Goal: Task Accomplishment & Management: Manage account settings

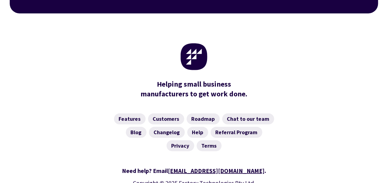
scroll to position [2472, 0]
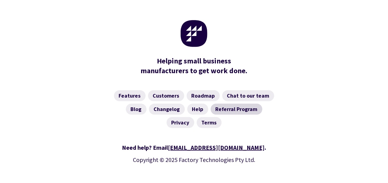
click at [237, 104] on link "Referral Program" at bounding box center [237, 109] width 52 height 11
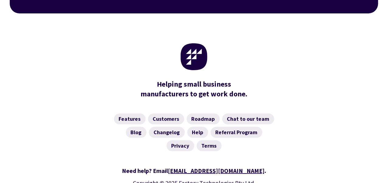
scroll to position [560, 0]
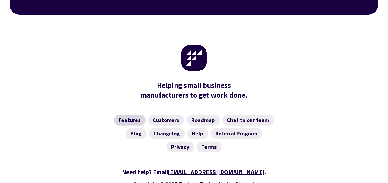
click at [129, 114] on link "Features" at bounding box center [130, 119] width 32 height 11
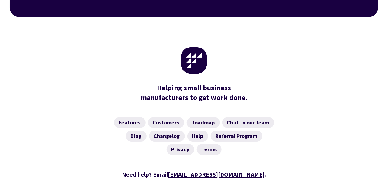
scroll to position [1042, 0]
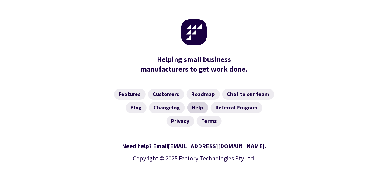
click at [199, 102] on link "Help" at bounding box center [198, 107] width 21 height 11
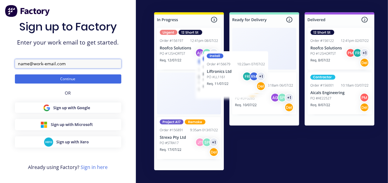
click at [115, 65] on input "text" at bounding box center [68, 63] width 107 height 9
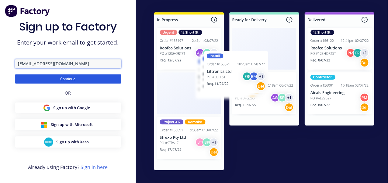
type input "admin@selectengineering.nz"
click at [102, 79] on button "Continue" at bounding box center [68, 78] width 107 height 9
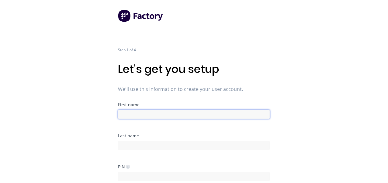
click at [144, 112] on input at bounding box center [194, 114] width 152 height 9
type input "Kelli"
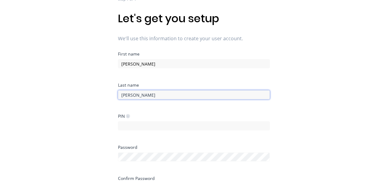
scroll to position [51, 0]
type input "McArthur"
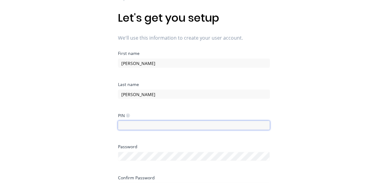
click at [220, 127] on input at bounding box center [194, 125] width 152 height 9
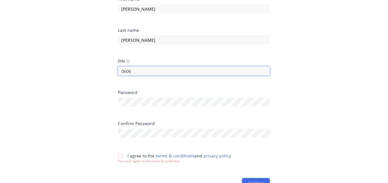
scroll to position [106, 0]
type input "0606"
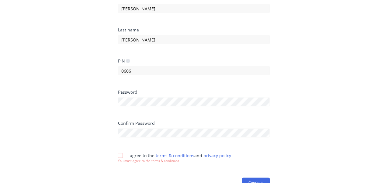
click at [121, 155] on div at bounding box center [120, 155] width 12 height 12
click at [262, 175] on button "Continue" at bounding box center [256, 178] width 28 height 10
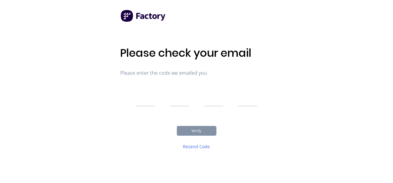
click at [153, 101] on input "text" at bounding box center [145, 98] width 19 height 15
type input "2"
type input "6"
type input "5"
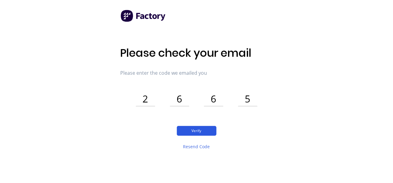
click at [195, 131] on button "Verify" at bounding box center [197, 131] width 40 height 10
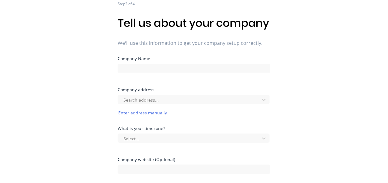
scroll to position [38, 0]
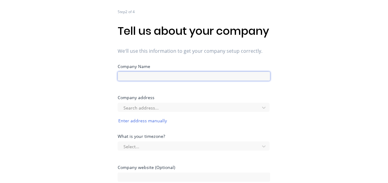
click at [263, 81] on input at bounding box center [194, 76] width 153 height 9
type input "Select Engineering Ltd"
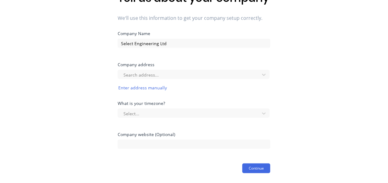
scroll to position [83, 0]
click at [262, 111] on icon at bounding box center [264, 113] width 6 height 6
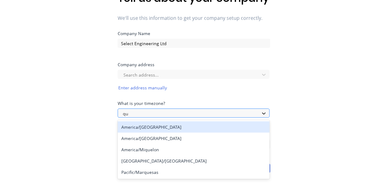
type input "q"
type input "auc"
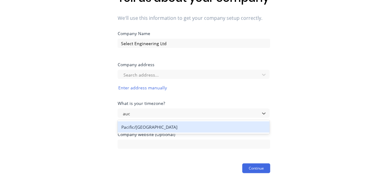
click at [216, 128] on div "Pacific/Auckland" at bounding box center [194, 126] width 152 height 11
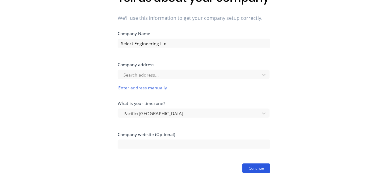
click at [253, 168] on button "Continue" at bounding box center [257, 168] width 28 height 10
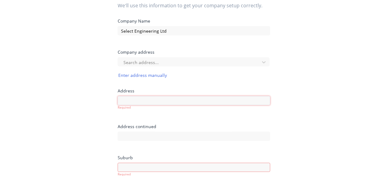
click at [248, 105] on input at bounding box center [194, 100] width 153 height 9
type input "r"
type input "R"
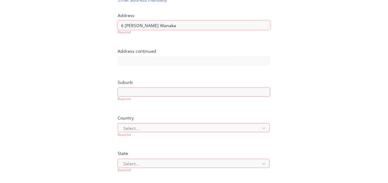
scroll to position [165, 0]
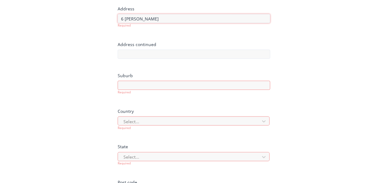
type input "6 Reece Cres"
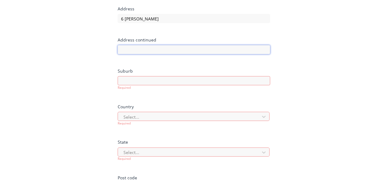
click at [262, 68] on div "Address continued" at bounding box center [194, 53] width 153 height 31
click at [241, 85] on input at bounding box center [194, 80] width 153 height 9
type input "Wanaka"
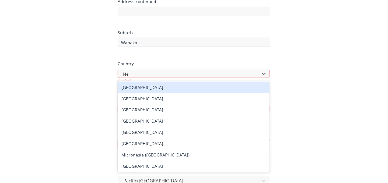
type input "New"
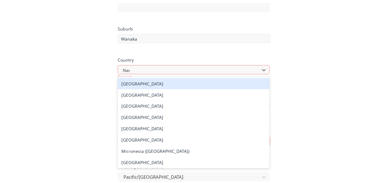
scroll to position [208, 0]
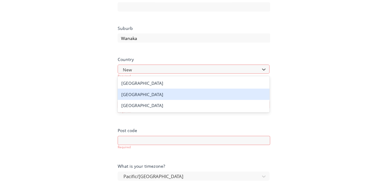
click at [153, 100] on div "[GEOGRAPHIC_DATA]" at bounding box center [194, 94] width 152 height 11
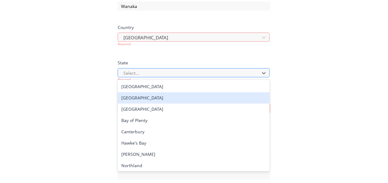
click at [150, 77] on div "19 results available. Use Up and Down to choose options, press Enter to select …" at bounding box center [194, 72] width 153 height 9
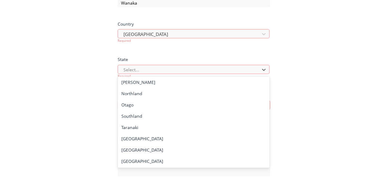
scroll to position [59, 0]
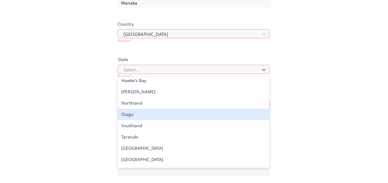
click at [230, 120] on div "Otago" at bounding box center [194, 114] width 152 height 11
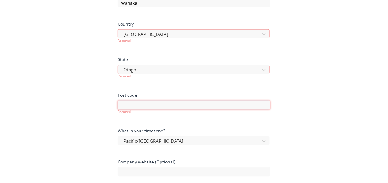
click at [236, 110] on input at bounding box center [194, 104] width 153 height 9
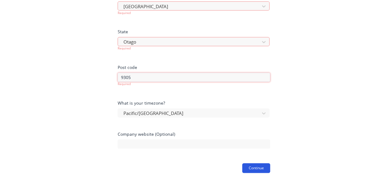
type input "9305"
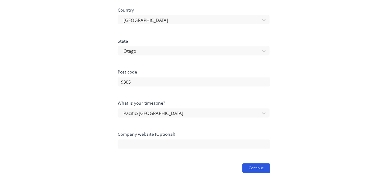
scroll to position [270, 0]
click at [250, 167] on button "Continue" at bounding box center [257, 168] width 28 height 10
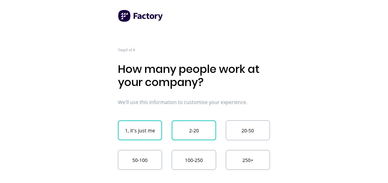
click at [205, 129] on button "2-20" at bounding box center [194, 130] width 44 height 20
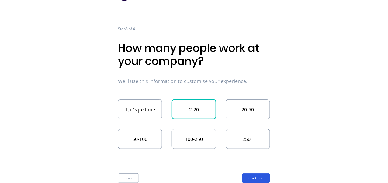
click at [252, 177] on button "Continue" at bounding box center [256, 178] width 28 height 10
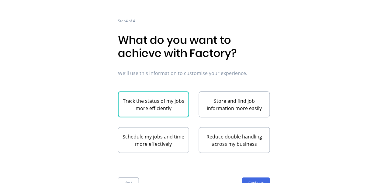
scroll to position [33, 0]
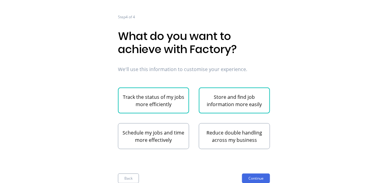
click at [263, 97] on button "Store and find job information more easily" at bounding box center [234, 100] width 71 height 26
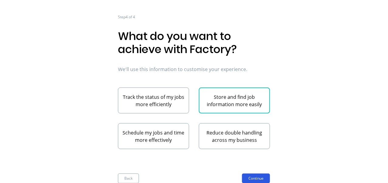
click at [258, 177] on button "Continue" at bounding box center [256, 178] width 28 height 10
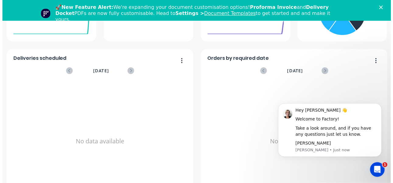
scroll to position [165, 0]
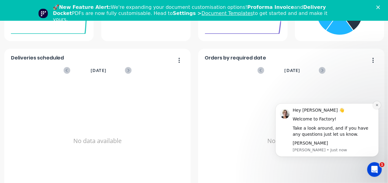
click at [378, 105] on icon "Dismiss notification" at bounding box center [377, 105] width 2 height 2
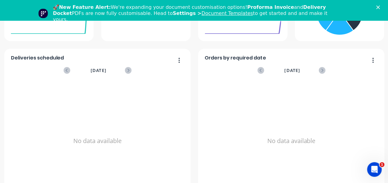
click at [381, 6] on polygon "Close" at bounding box center [379, 7] width 4 height 4
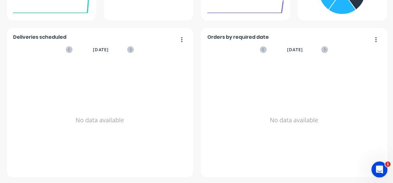
click at [374, 166] on div "Open Intercom Messenger" at bounding box center [379, 168] width 20 height 20
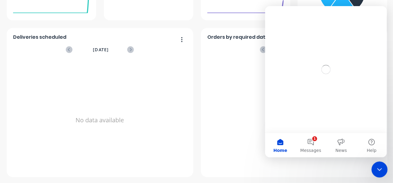
scroll to position [0, 0]
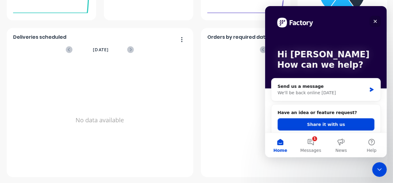
click at [376, 22] on icon "Close" at bounding box center [375, 21] width 3 height 3
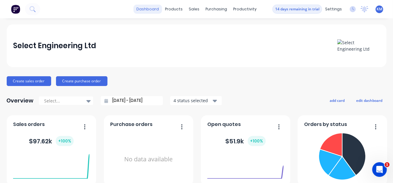
click at [154, 6] on link "dashboard" at bounding box center [147, 9] width 29 height 9
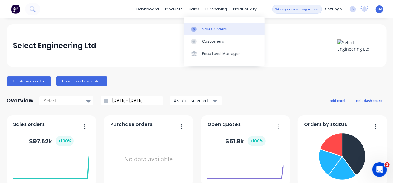
click at [198, 30] on div at bounding box center [195, 28] width 9 height 5
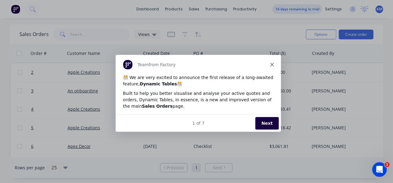
click at [263, 120] on button "Next" at bounding box center [266, 122] width 23 height 12
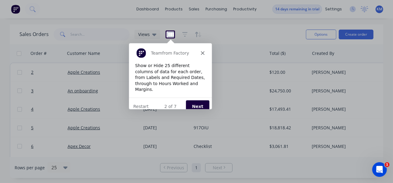
click at [199, 100] on button "Next" at bounding box center [196, 106] width 23 height 12
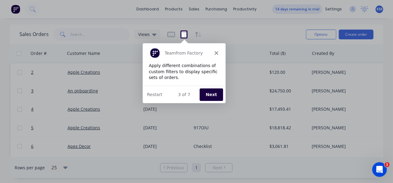
click at [213, 94] on button "Next" at bounding box center [210, 94] width 23 height 12
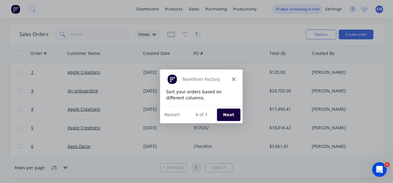
click at [227, 113] on button "Next" at bounding box center [227, 114] width 23 height 12
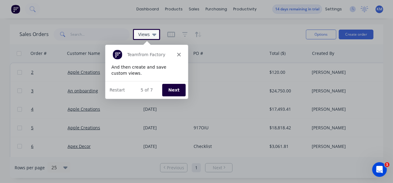
click at [177, 91] on button "Next" at bounding box center [173, 89] width 23 height 12
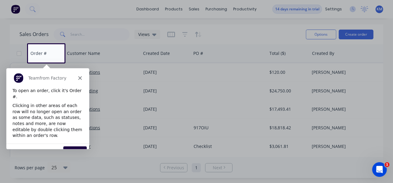
click at [77, 146] on button "Next" at bounding box center [74, 152] width 23 height 12
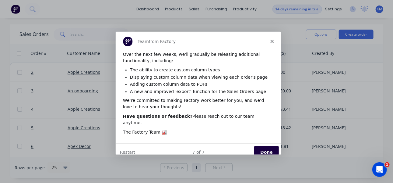
click at [266, 146] on button "Done" at bounding box center [266, 152] width 25 height 12
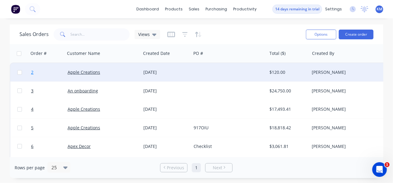
click at [32, 71] on span "2" at bounding box center [32, 72] width 2 height 6
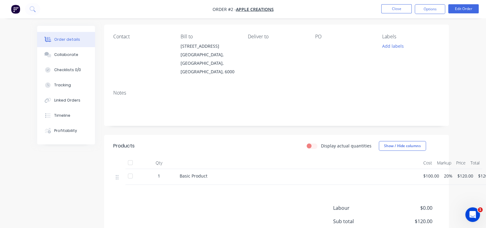
scroll to position [11, 0]
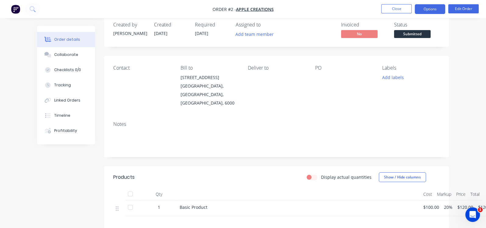
click at [393, 10] on button "Options" at bounding box center [430, 9] width 30 height 10
click at [203, 182] on div "Basic Product" at bounding box center [299, 207] width 239 height 6
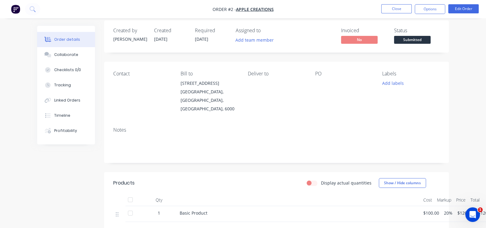
scroll to position [0, 0]
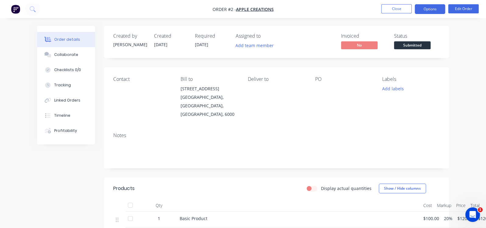
click at [393, 9] on button "Options" at bounding box center [430, 9] width 30 height 10
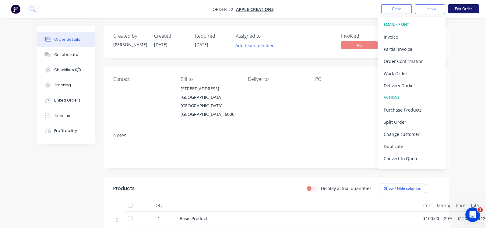
click at [393, 9] on button "Edit Order" at bounding box center [463, 8] width 30 height 9
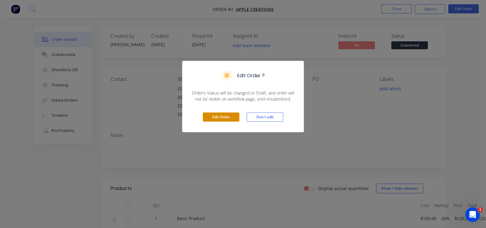
click at [233, 116] on button "Edit Order" at bounding box center [221, 117] width 37 height 9
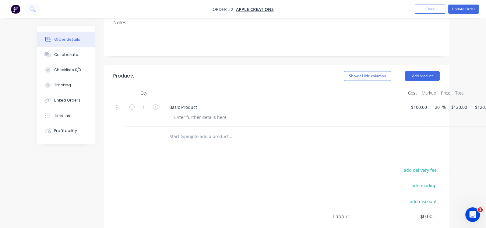
scroll to position [124, 0]
click at [189, 112] on div at bounding box center [200, 116] width 62 height 9
type input "$300.00"
type input "$360.00"
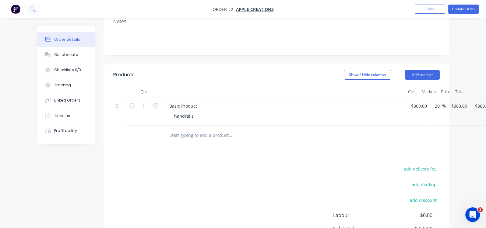
click at [169, 129] on input "text" at bounding box center [230, 135] width 122 height 12
type input "Portal"
click at [160, 129] on div "Products Show / Hide columns Add product Qty Cost Markup Price Total 1 Basic Pr…" at bounding box center [276, 178] width 345 height 228
click at [169, 129] on input "Portal" at bounding box center [230, 135] width 122 height 12
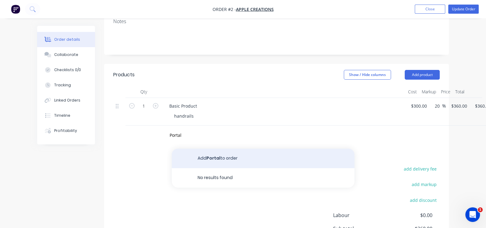
click at [174, 149] on button "Add Portal to order" at bounding box center [263, 158] width 183 height 19
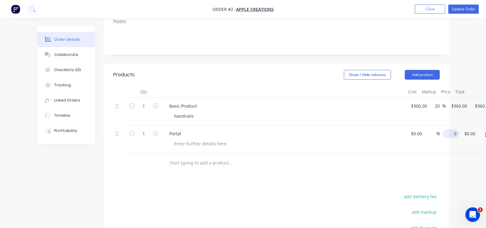
click at [393, 126] on div "0 $0.00" at bounding box center [449, 140] width 19 height 28
type input "200"
type input "$200.00"
click at [393, 129] on div "200 200" at bounding box center [450, 133] width 10 height 9
type input "$200.00"
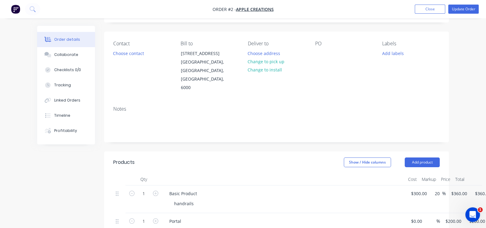
scroll to position [20, 0]
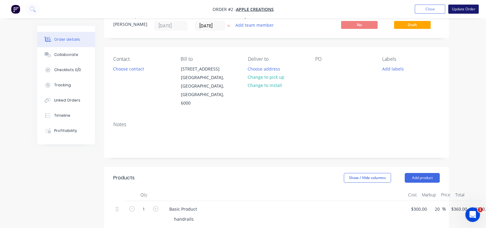
click at [393, 8] on button "Update Order" at bounding box center [463, 9] width 30 height 9
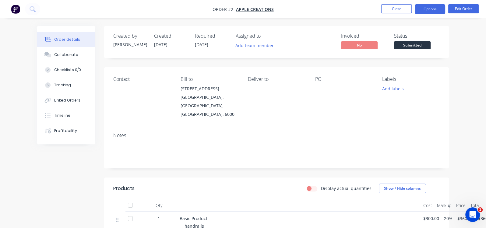
click at [393, 10] on button "Options" at bounding box center [430, 9] width 30 height 10
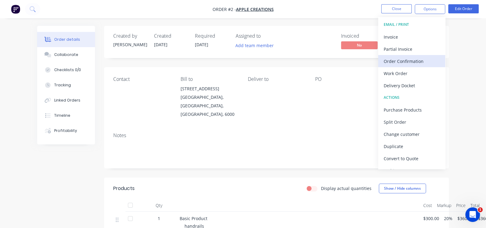
click at [393, 60] on div "Order Confirmation" at bounding box center [412, 61] width 56 height 9
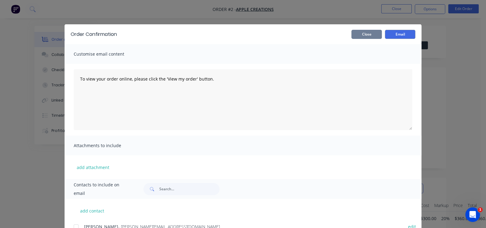
click at [382, 36] on button "Close" at bounding box center [366, 34] width 30 height 9
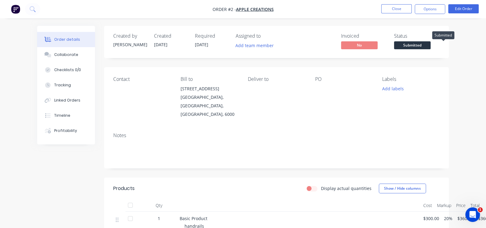
click at [393, 45] on span "Submitted" at bounding box center [412, 45] width 37 height 8
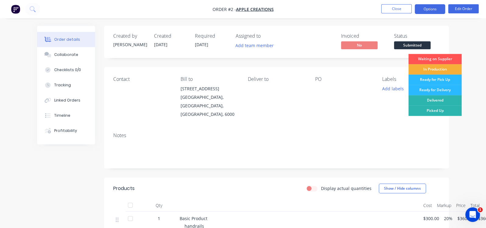
click at [393, 10] on button "Options" at bounding box center [430, 9] width 30 height 10
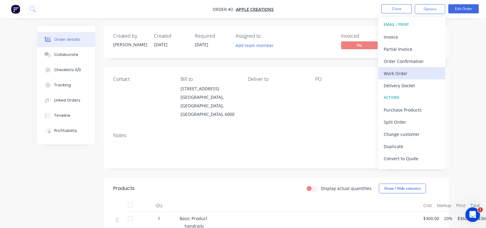
click at [393, 72] on div "Work Order" at bounding box center [412, 73] width 56 height 9
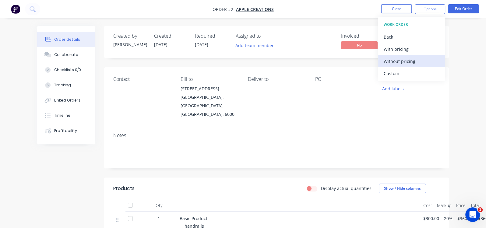
click at [393, 62] on div "Without pricing" at bounding box center [412, 61] width 56 height 9
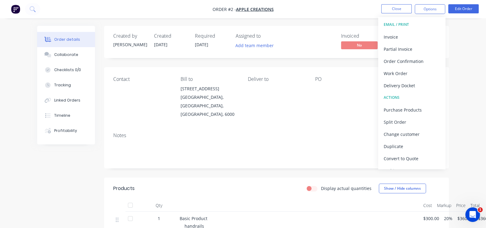
click at [18, 9] on img "button" at bounding box center [15, 9] width 9 height 9
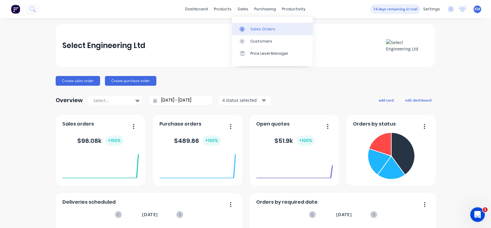
click at [248, 30] on div at bounding box center [244, 28] width 9 height 5
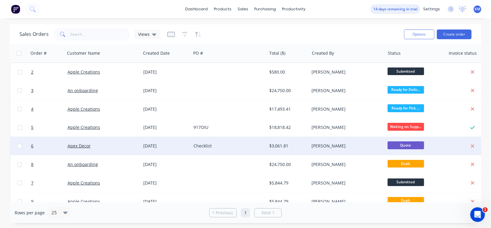
click at [201, 149] on div "Checklist" at bounding box center [227, 146] width 67 height 6
click at [31, 145] on span "6" at bounding box center [32, 146] width 2 height 6
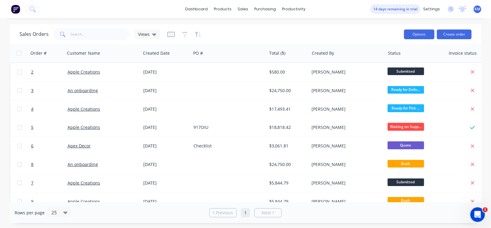
click at [393, 35] on button "Options" at bounding box center [419, 35] width 30 height 10
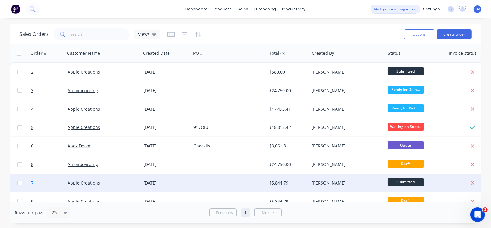
click at [31, 182] on span "7" at bounding box center [32, 183] width 2 height 6
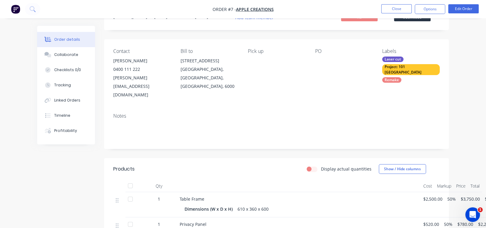
scroll to position [20, 0]
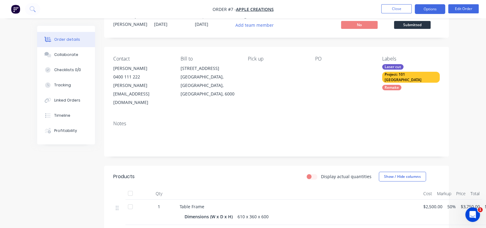
click at [393, 13] on button "Options" at bounding box center [430, 9] width 30 height 10
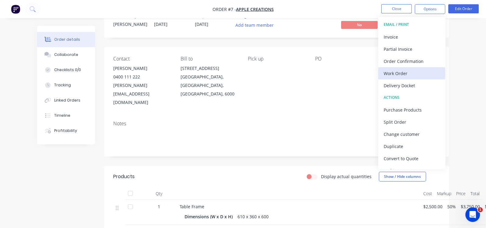
click at [393, 75] on div "Work Order" at bounding box center [412, 73] width 56 height 9
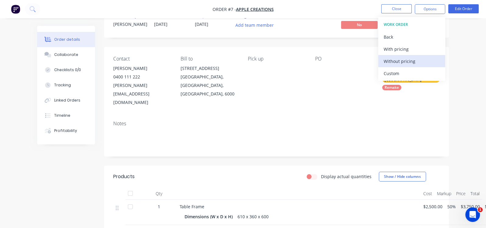
click at [393, 62] on div "Without pricing" at bounding box center [412, 61] width 56 height 9
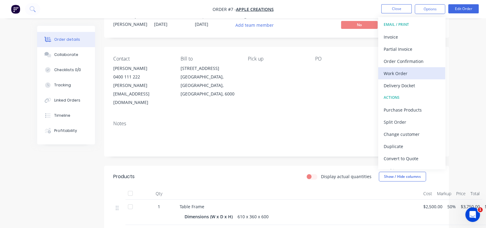
click at [393, 76] on div "Work Order" at bounding box center [412, 73] width 56 height 9
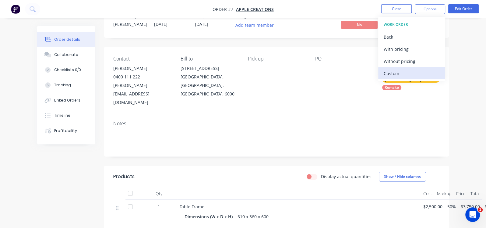
click at [393, 71] on div "Custom" at bounding box center [412, 73] width 56 height 9
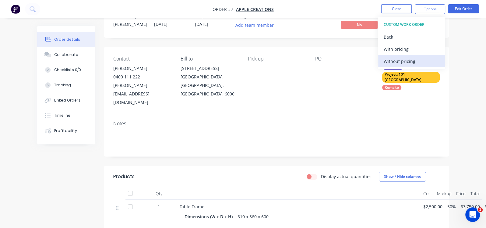
click at [393, 61] on div "Without pricing" at bounding box center [412, 61] width 56 height 9
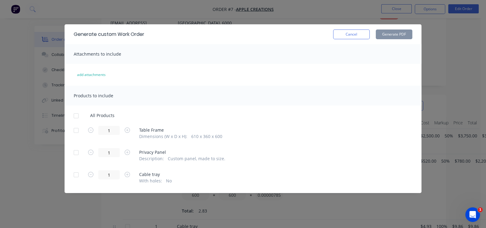
scroll to position [76, 0]
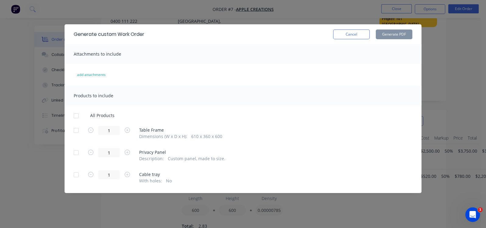
click at [70, 116] on div at bounding box center [76, 116] width 12 height 12
click at [335, 86] on div "Products to include" at bounding box center [243, 96] width 357 height 20
click at [393, 35] on button "Generate PDF" at bounding box center [394, 35] width 37 height 10
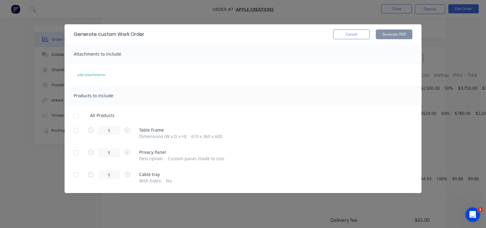
scroll to position [141, 0]
click at [370, 32] on button "Cancel" at bounding box center [351, 35] width 37 height 10
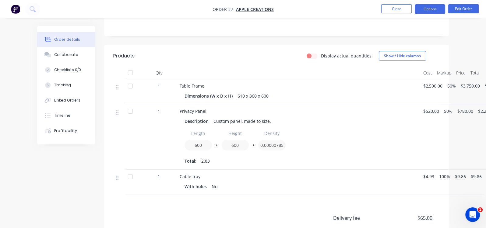
click at [393, 12] on button "Options" at bounding box center [430, 9] width 30 height 10
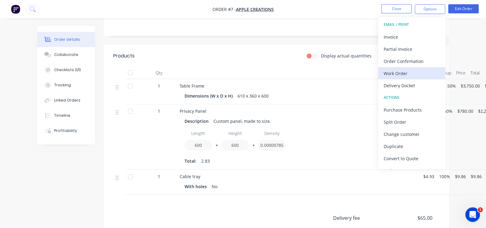
click at [393, 76] on div "Work Order" at bounding box center [412, 73] width 56 height 9
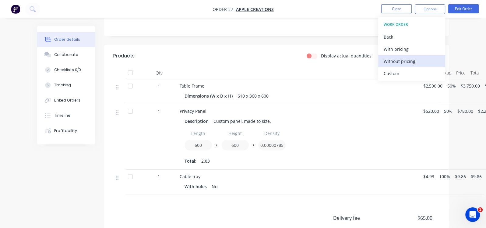
click at [393, 59] on div "Without pricing" at bounding box center [412, 61] width 56 height 9
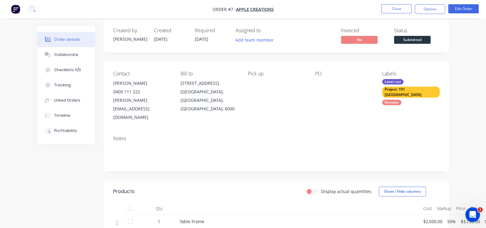
scroll to position [0, 0]
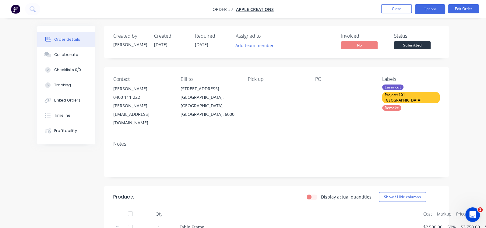
click at [393, 13] on button "Options" at bounding box center [430, 9] width 30 height 10
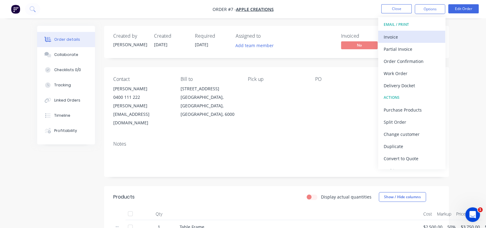
click at [393, 38] on div "Invoice" at bounding box center [412, 37] width 56 height 9
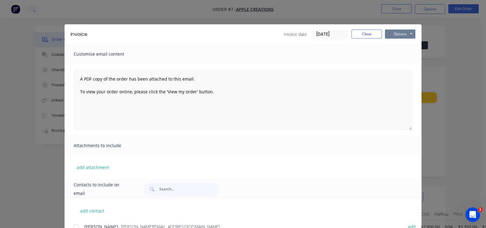
click at [393, 37] on button "Options" at bounding box center [400, 34] width 30 height 9
click at [393, 43] on button "Preview" at bounding box center [404, 45] width 39 height 10
click at [393, 34] on button "Options" at bounding box center [400, 34] width 30 height 9
click at [393, 55] on button "Print" at bounding box center [404, 55] width 39 height 10
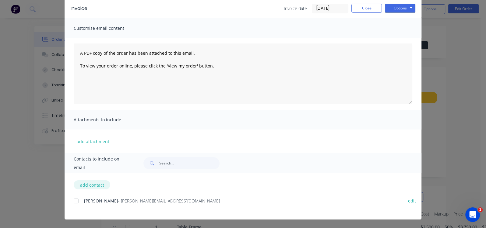
click at [74, 182] on button "add contact" at bounding box center [92, 185] width 37 height 9
select select "NZ"
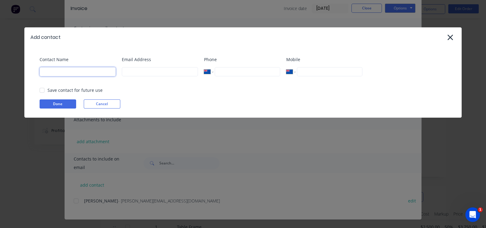
click at [89, 74] on input at bounding box center [78, 71] width 76 height 9
type input "[PERSON_NAME]"
type input "[EMAIL_ADDRESS][DOMAIN_NAME]"
click at [41, 91] on div at bounding box center [42, 90] width 12 height 12
click at [52, 100] on button "Done" at bounding box center [58, 104] width 37 height 9
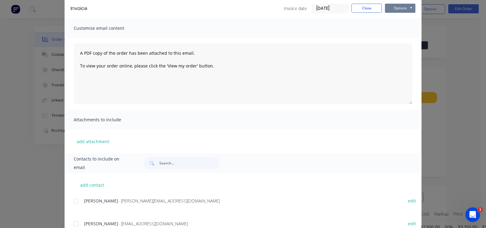
click at [393, 6] on button "Options" at bounding box center [400, 8] width 30 height 9
click at [393, 38] on button "Email" at bounding box center [404, 39] width 39 height 10
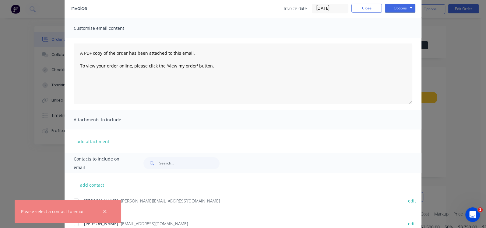
scroll to position [49, 0]
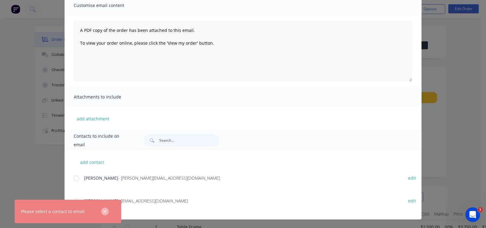
click at [107, 182] on div "Invoice Invoice date [DATE] Close Options Preview Print Email Customise email c…" at bounding box center [243, 98] width 357 height 244
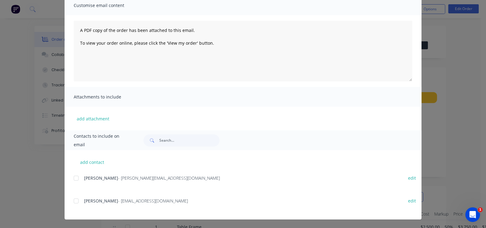
click at [70, 182] on div at bounding box center [76, 201] width 12 height 12
drag, startPoint x: 334, startPoint y: 66, endPoint x: 386, endPoint y: 46, distance: 55.5
click at [334, 66] on textarea "A PDF copy of the order has been attached to this email. To view your order onl…" at bounding box center [243, 51] width 339 height 61
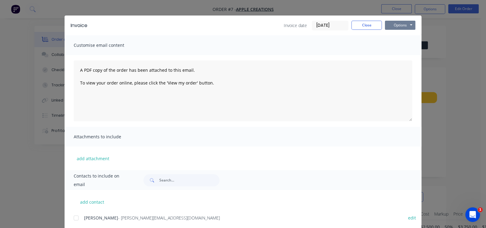
click at [393, 25] on button "Options" at bounding box center [400, 25] width 30 height 9
click at [393, 54] on button "Email" at bounding box center [404, 56] width 39 height 10
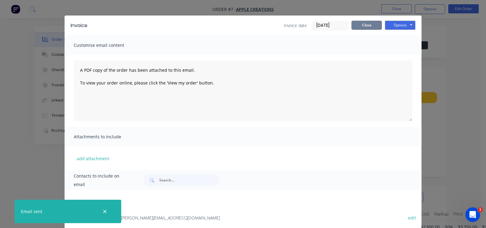
click at [382, 26] on button "Close" at bounding box center [366, 25] width 30 height 9
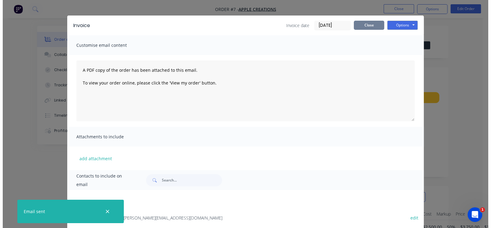
scroll to position [0, 0]
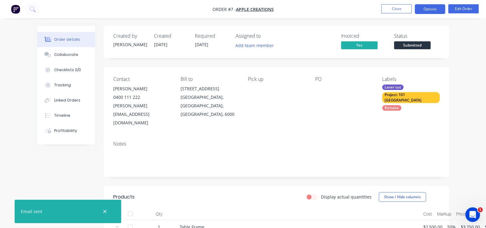
click at [393, 10] on button "Options" at bounding box center [430, 9] width 30 height 10
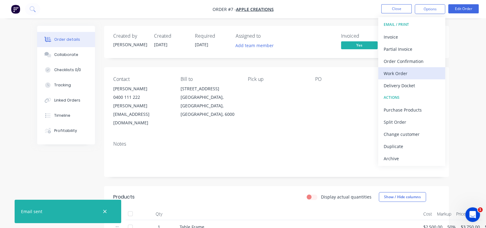
click at [393, 75] on div "Work Order" at bounding box center [412, 73] width 56 height 9
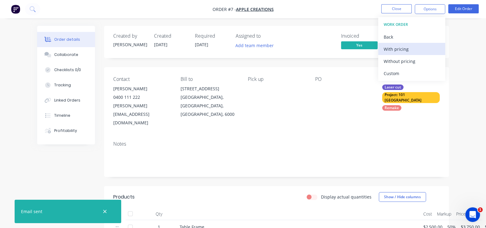
click at [393, 47] on div "With pricing" at bounding box center [412, 49] width 56 height 9
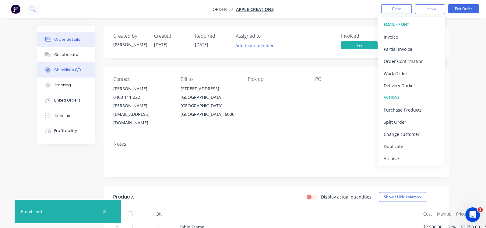
click at [54, 69] on div "Checklists 0/0" at bounding box center [67, 69] width 27 height 5
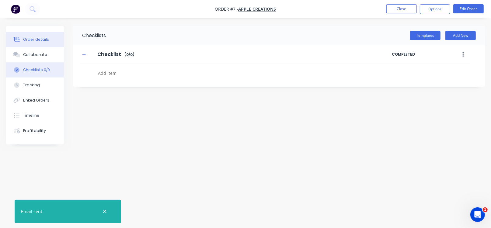
click at [43, 40] on div "Order details" at bounding box center [36, 39] width 26 height 5
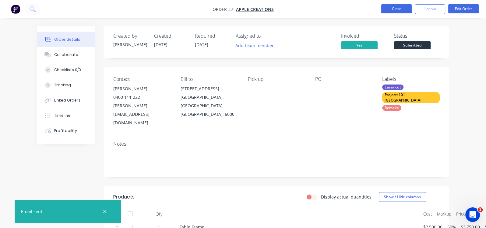
click at [393, 8] on button "Close" at bounding box center [396, 8] width 30 height 9
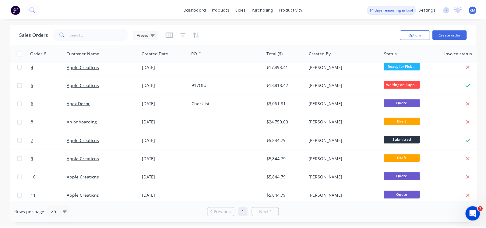
scroll to position [48, 0]
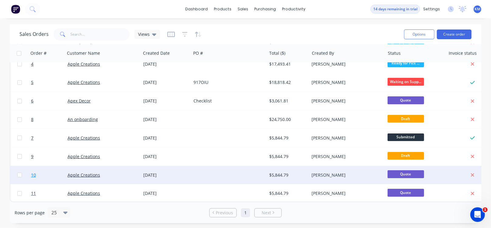
click at [33, 172] on span "10" at bounding box center [33, 175] width 5 height 6
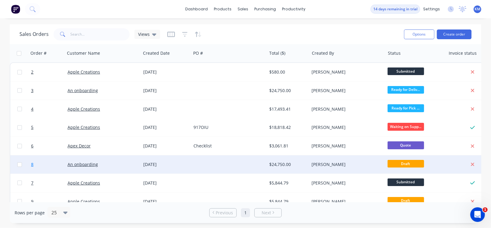
click at [32, 164] on span "8" at bounding box center [32, 165] width 2 height 6
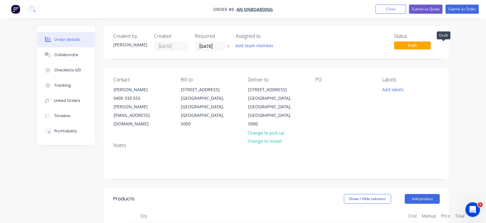
click at [393, 44] on span "Draft" at bounding box center [412, 45] width 37 height 8
click at [393, 12] on button "Submit as Quote" at bounding box center [425, 9] width 33 height 9
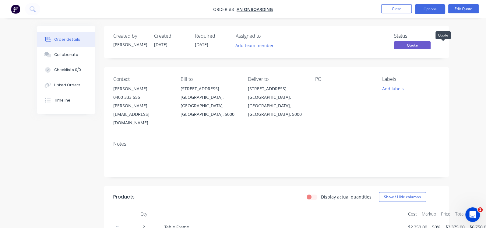
click at [393, 46] on span "Quote" at bounding box center [412, 45] width 37 height 8
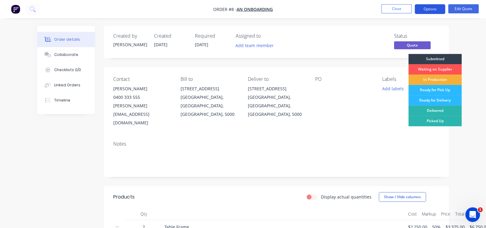
click at [393, 9] on button "Options" at bounding box center [430, 9] width 30 height 10
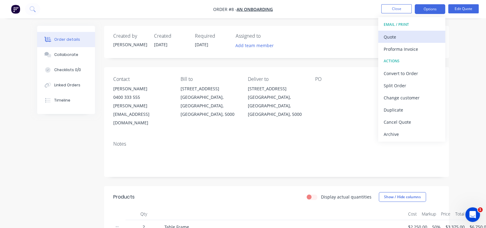
click at [393, 36] on div "Quote" at bounding box center [412, 37] width 56 height 9
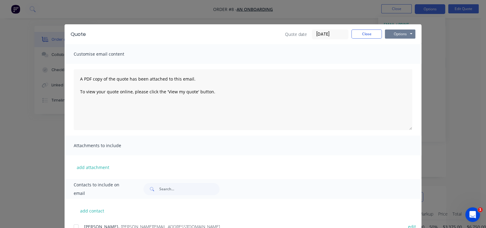
click at [393, 35] on button "Options" at bounding box center [400, 34] width 30 height 9
click at [393, 47] on button "Preview" at bounding box center [404, 45] width 39 height 10
